Goal: Find specific page/section: Find specific page/section

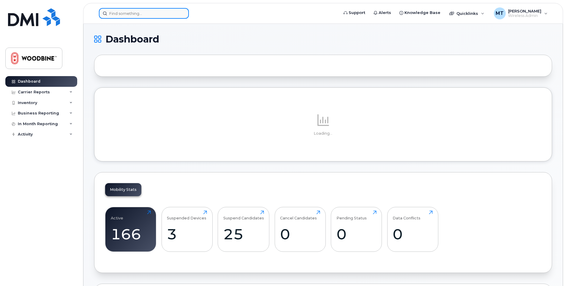
click at [151, 14] on input at bounding box center [144, 13] width 90 height 11
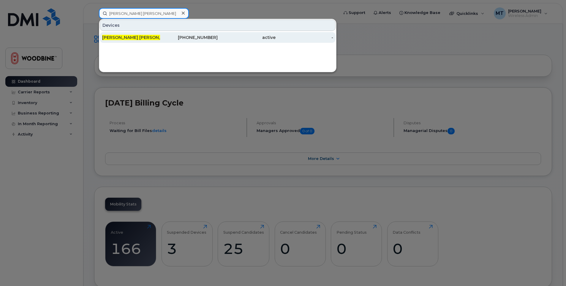
type input "anne marie"
click at [138, 37] on div "Anne Marie Abbott" at bounding box center [131, 37] width 58 height 6
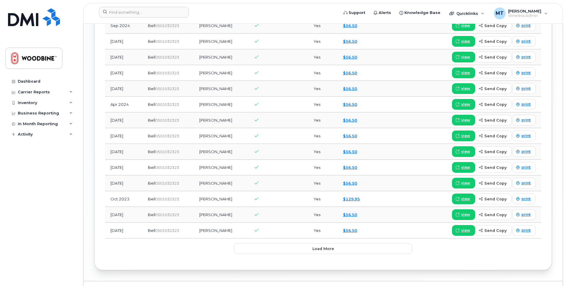
scroll to position [684, 0]
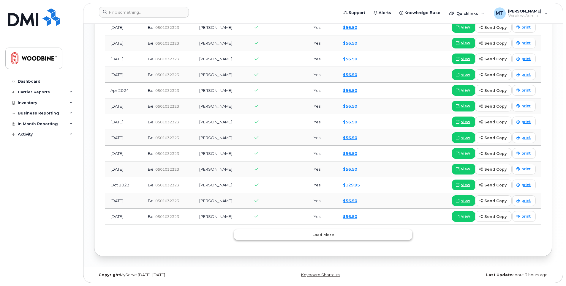
click at [343, 236] on button "Load more" at bounding box center [323, 234] width 178 height 11
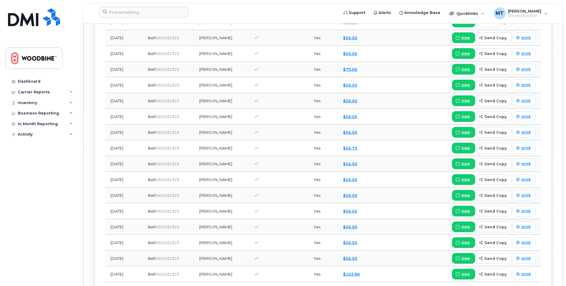
scroll to position [952, 0]
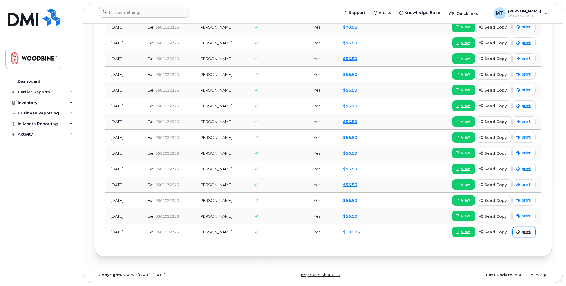
click at [520, 231] on span at bounding box center [517, 231] width 5 height 5
